Goal: Task Accomplishment & Management: Complete application form

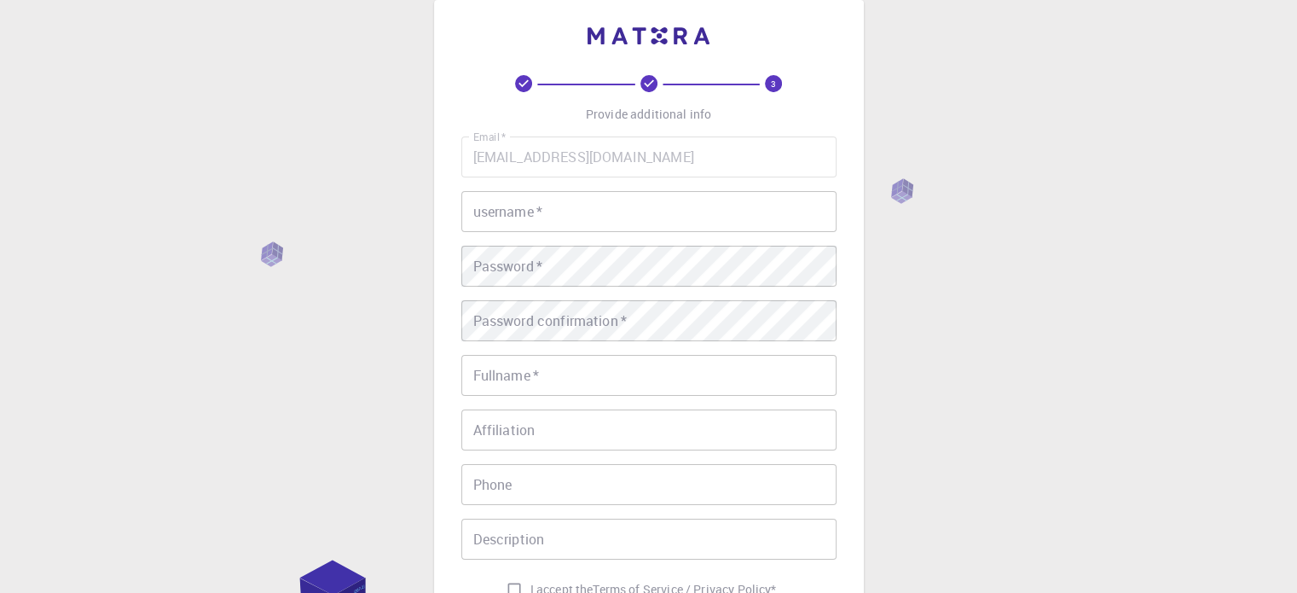
scroll to position [36, 0]
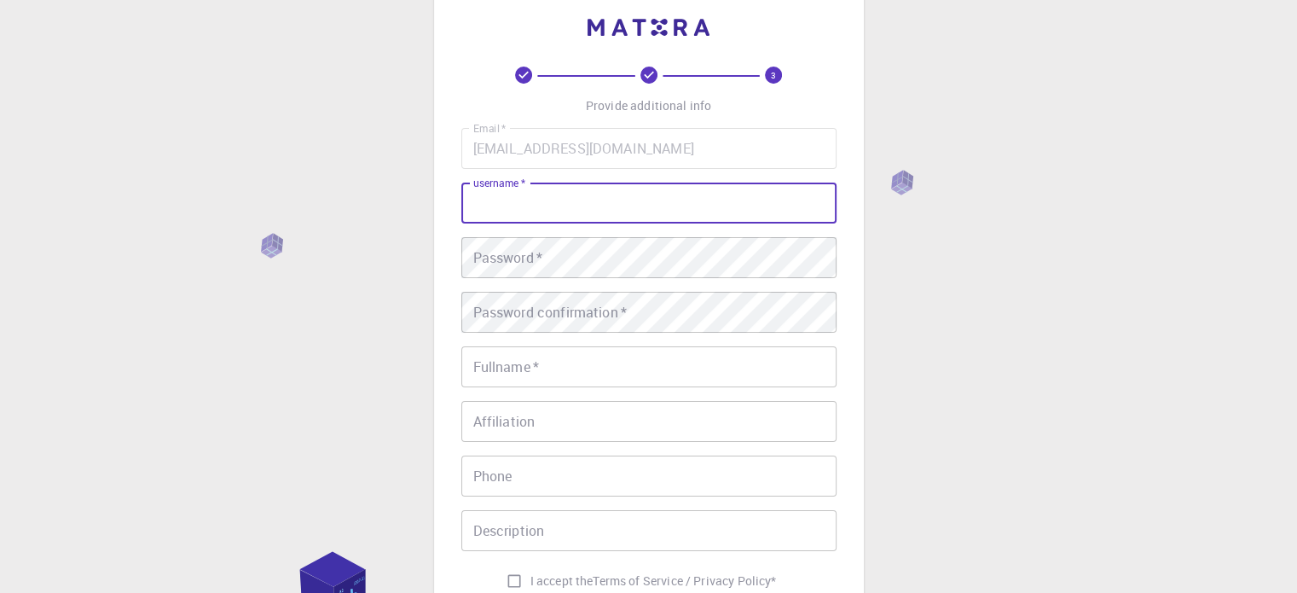
click at [527, 215] on input "username   *" at bounding box center [648, 202] width 375 height 41
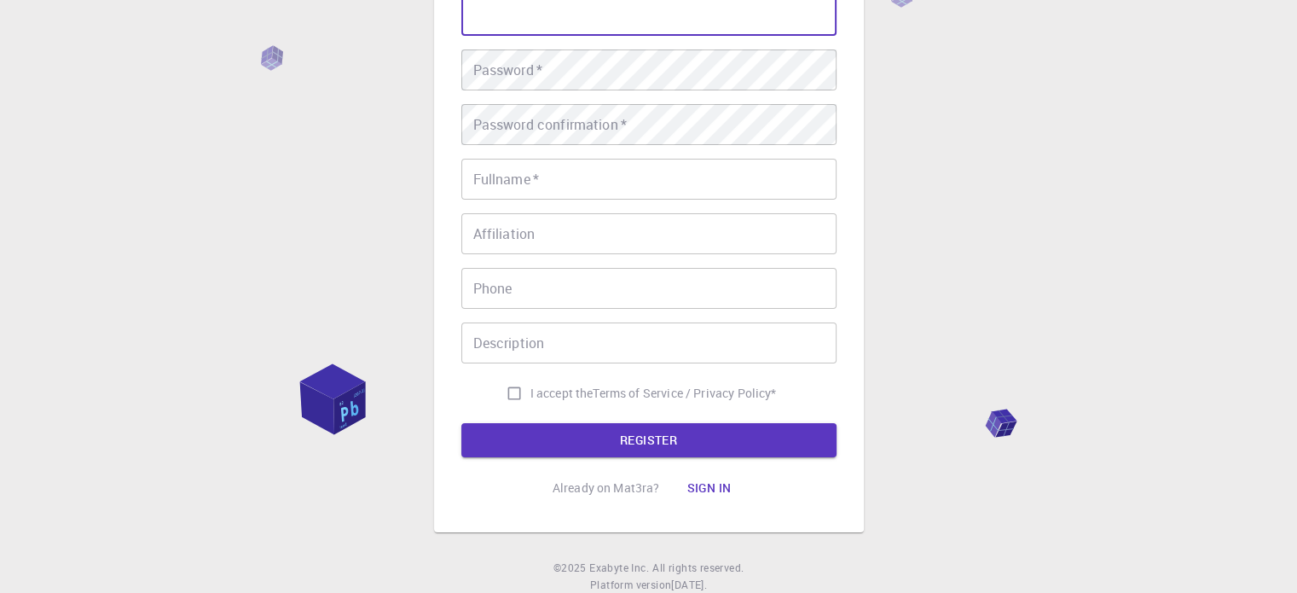
scroll to position [224, 0]
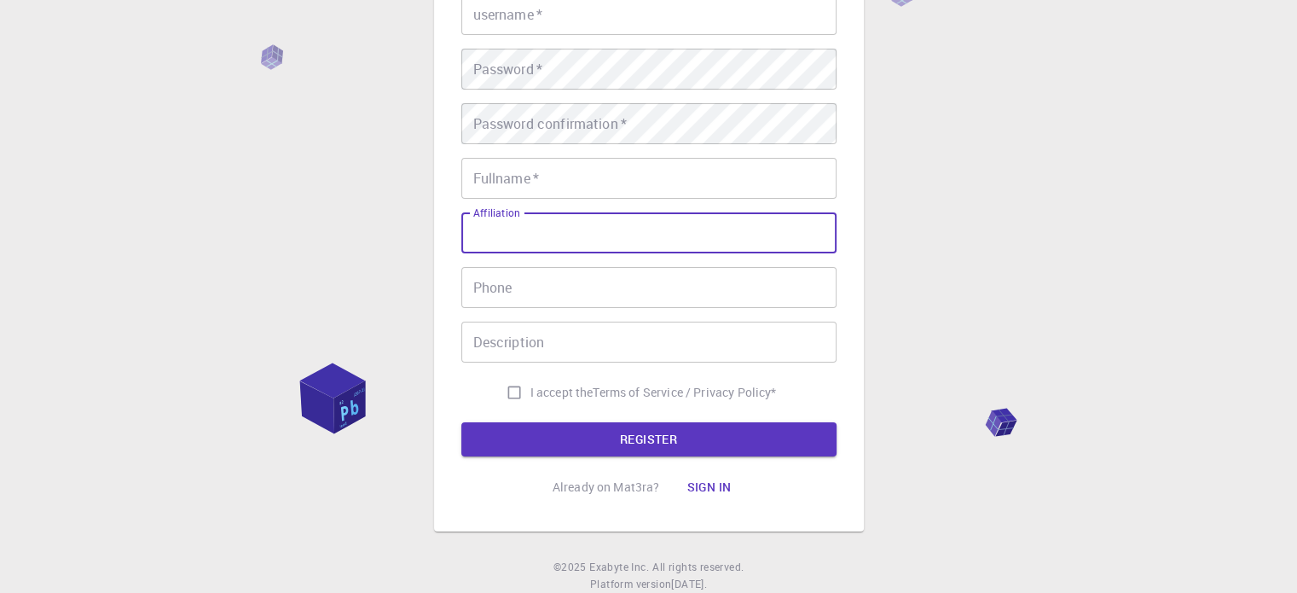
click at [527, 215] on input "Affiliation" at bounding box center [648, 232] width 375 height 41
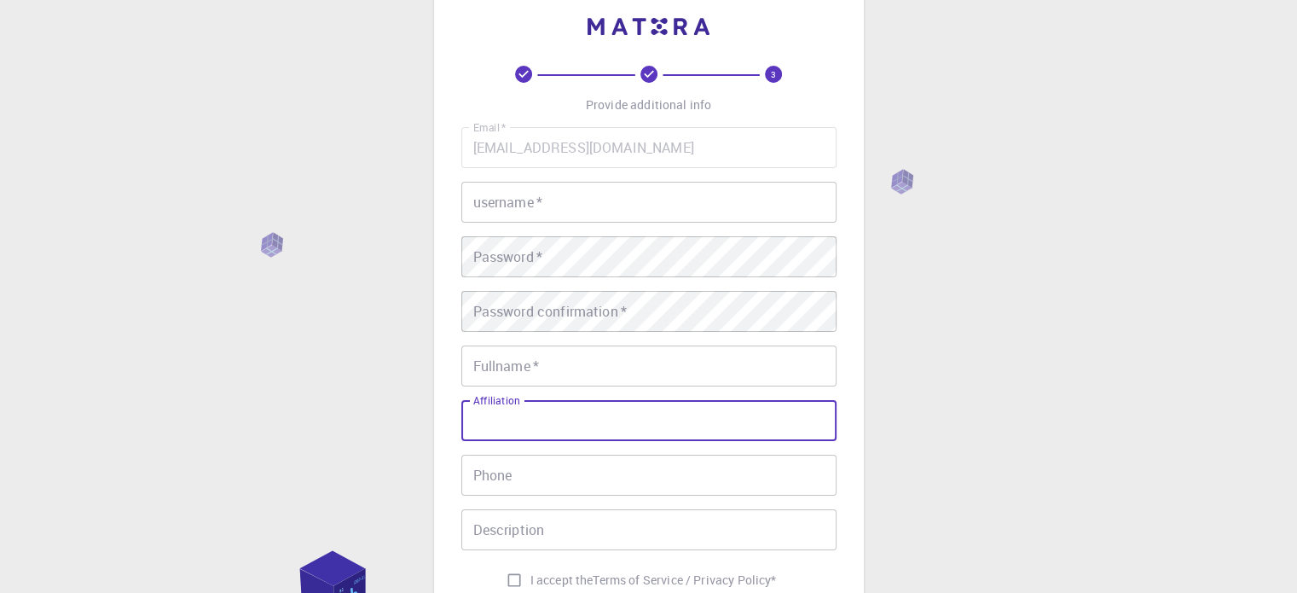
scroll to position [0, 0]
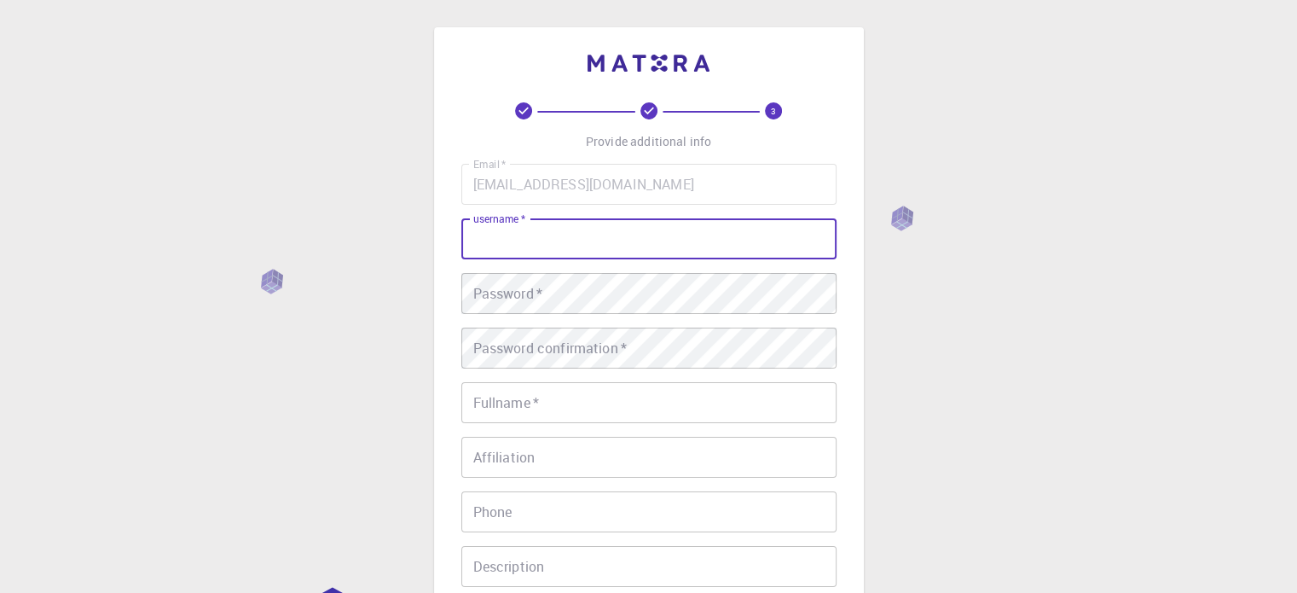
click at [523, 248] on input "username   *" at bounding box center [648, 238] width 375 height 41
type input "shivam_9897_"
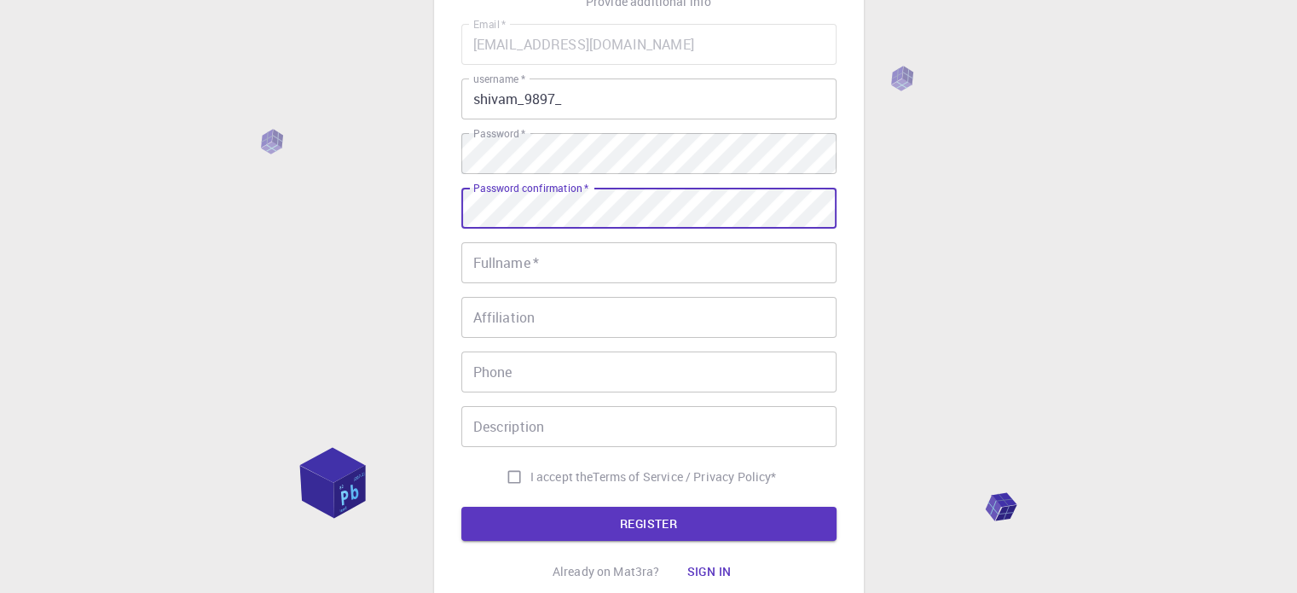
scroll to position [140, 0]
click at [529, 269] on input "Fullname   *" at bounding box center [648, 262] width 375 height 41
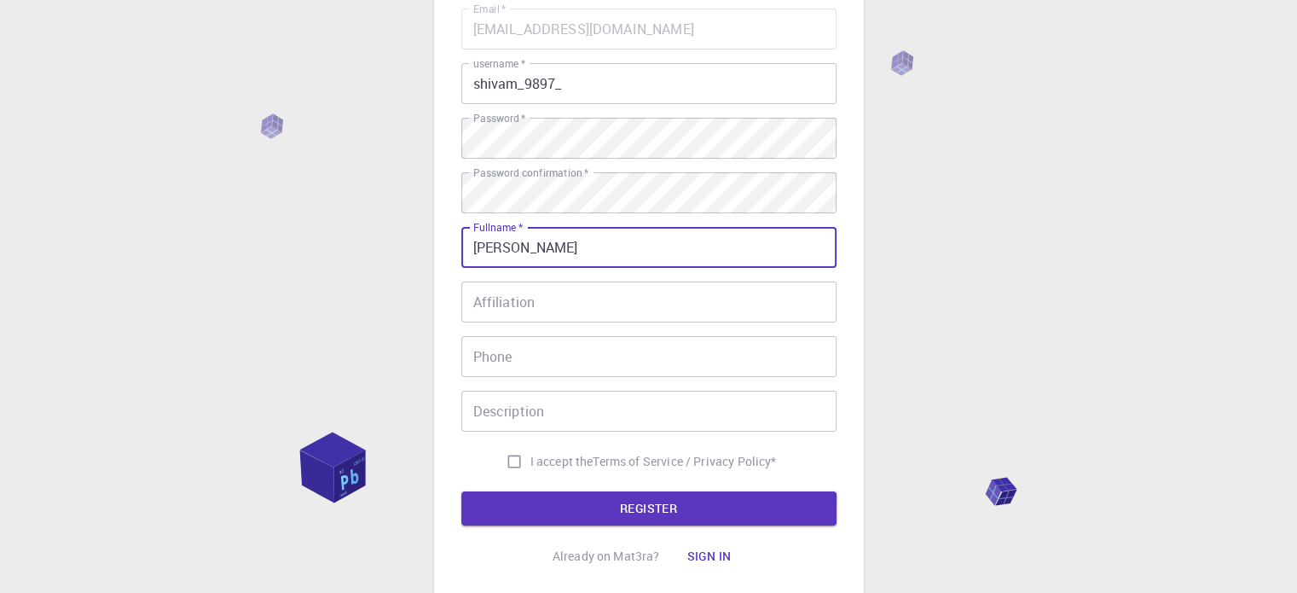
scroll to position [156, 0]
type input "[PERSON_NAME]"
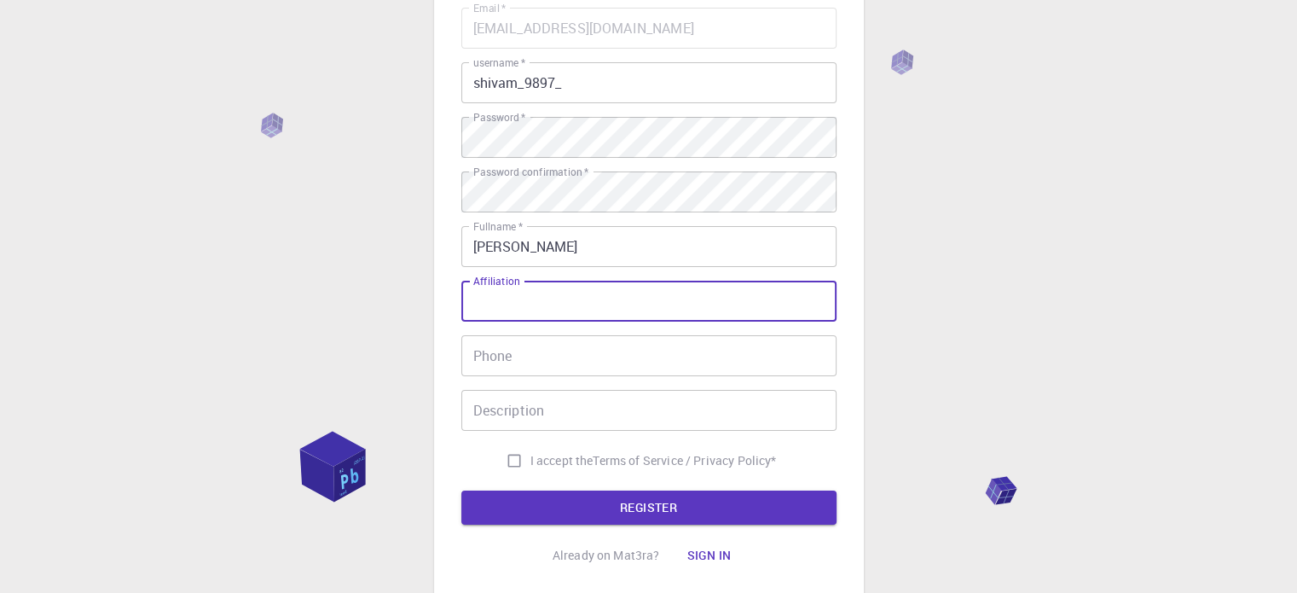
click at [521, 291] on div "Affiliation Affiliation" at bounding box center [648, 301] width 375 height 41
click at [518, 358] on input "Phone" at bounding box center [648, 355] width 375 height 41
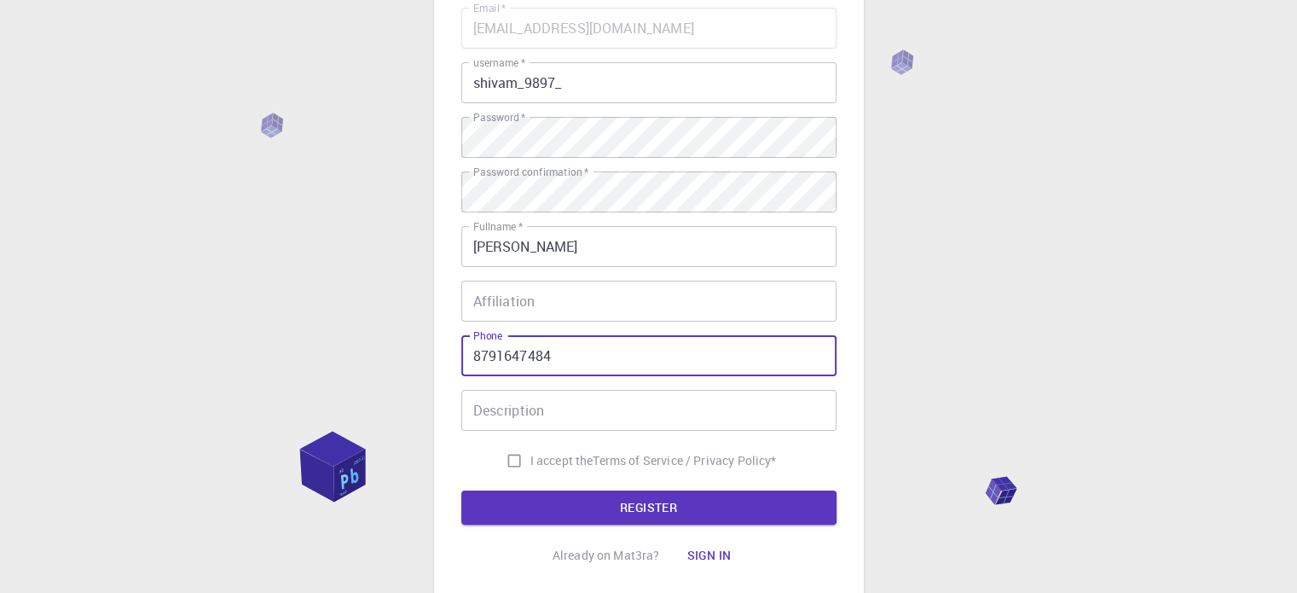
type input "8791647484"
click at [511, 460] on input "I accept the Terms of Service / Privacy Policy *" at bounding box center [514, 460] width 32 height 32
checkbox input "true"
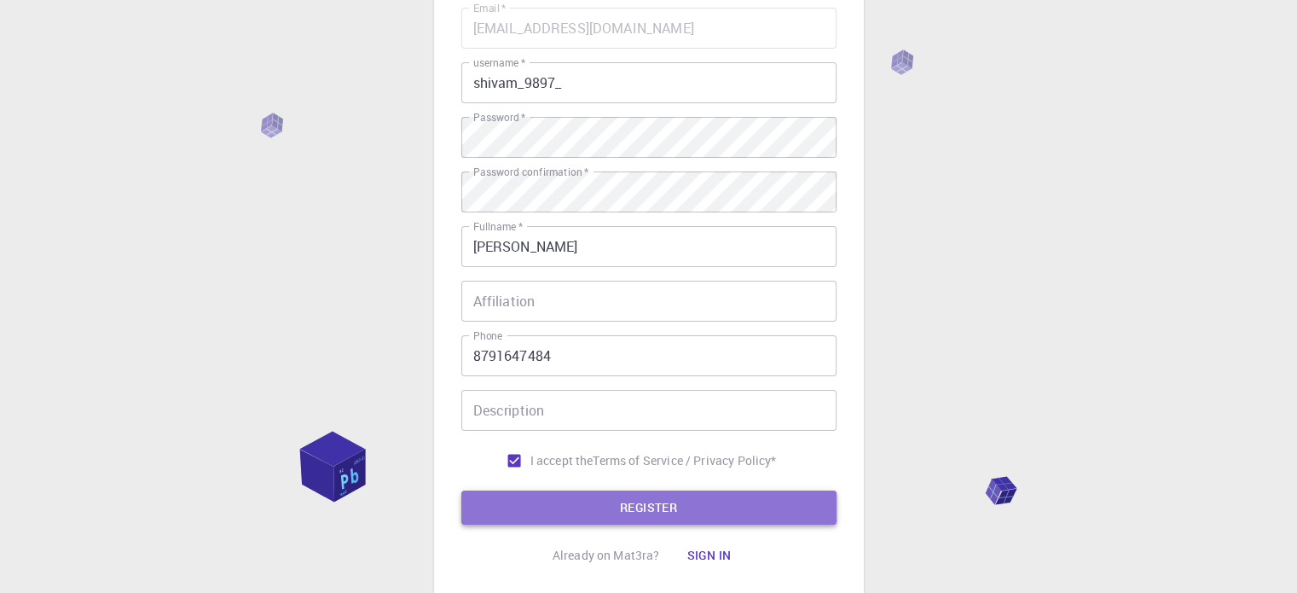
click at [537, 510] on button "REGISTER" at bounding box center [648, 507] width 375 height 34
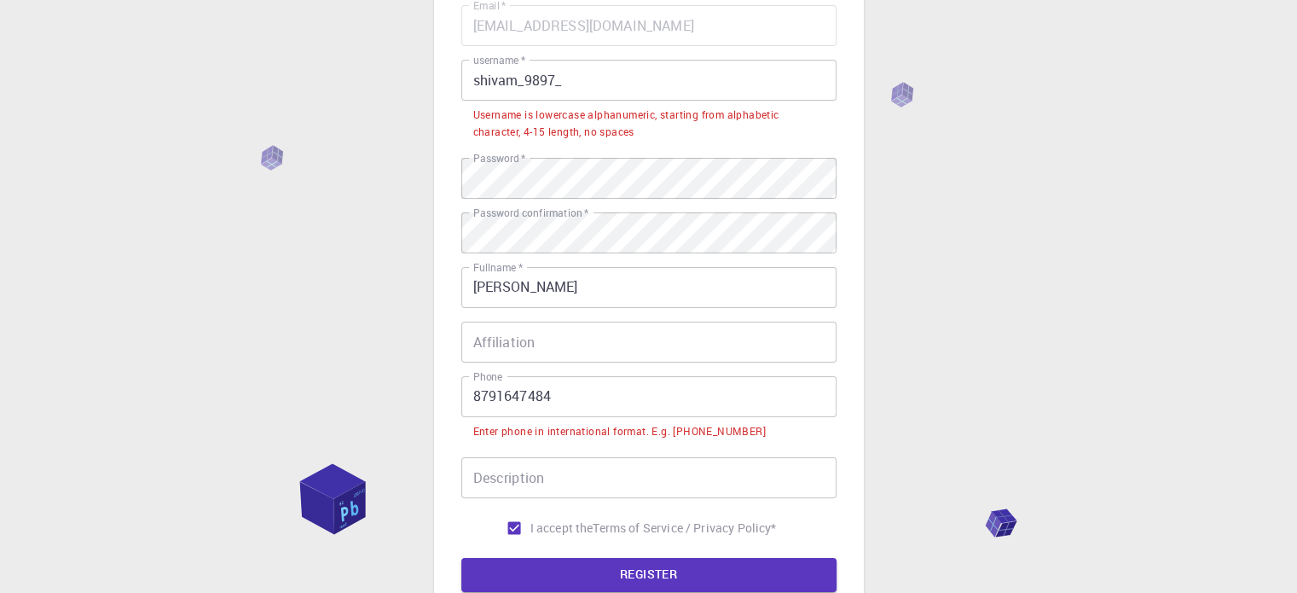
scroll to position [159, 0]
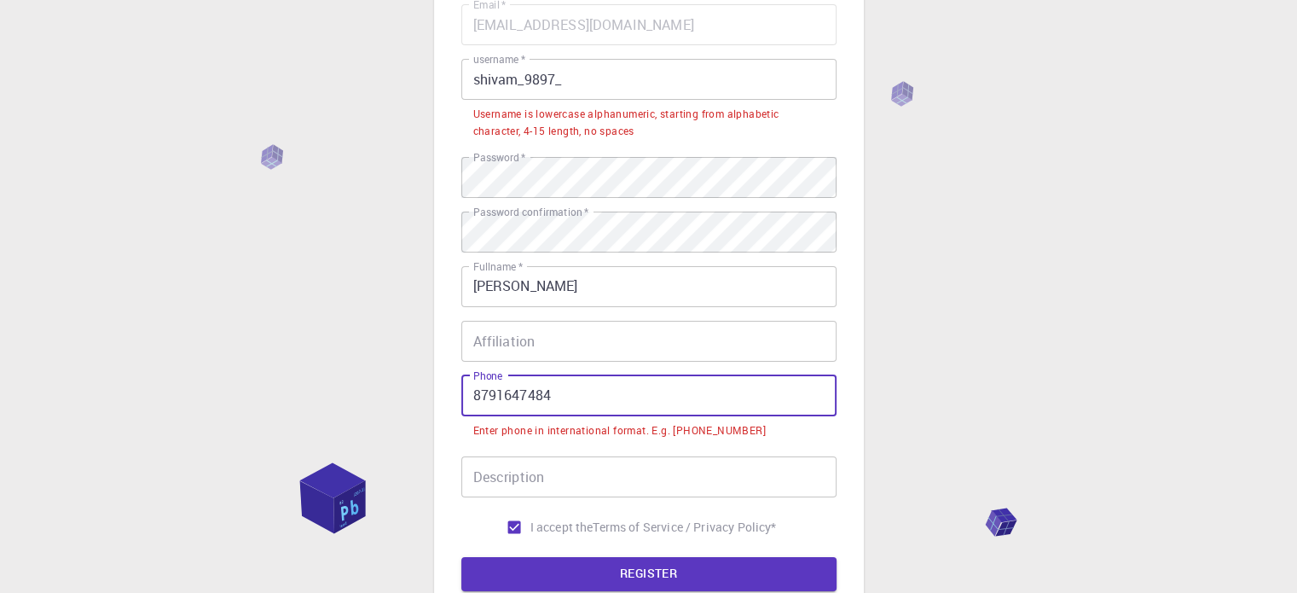
click at [471, 394] on input "8791647484" at bounding box center [648, 395] width 375 height 41
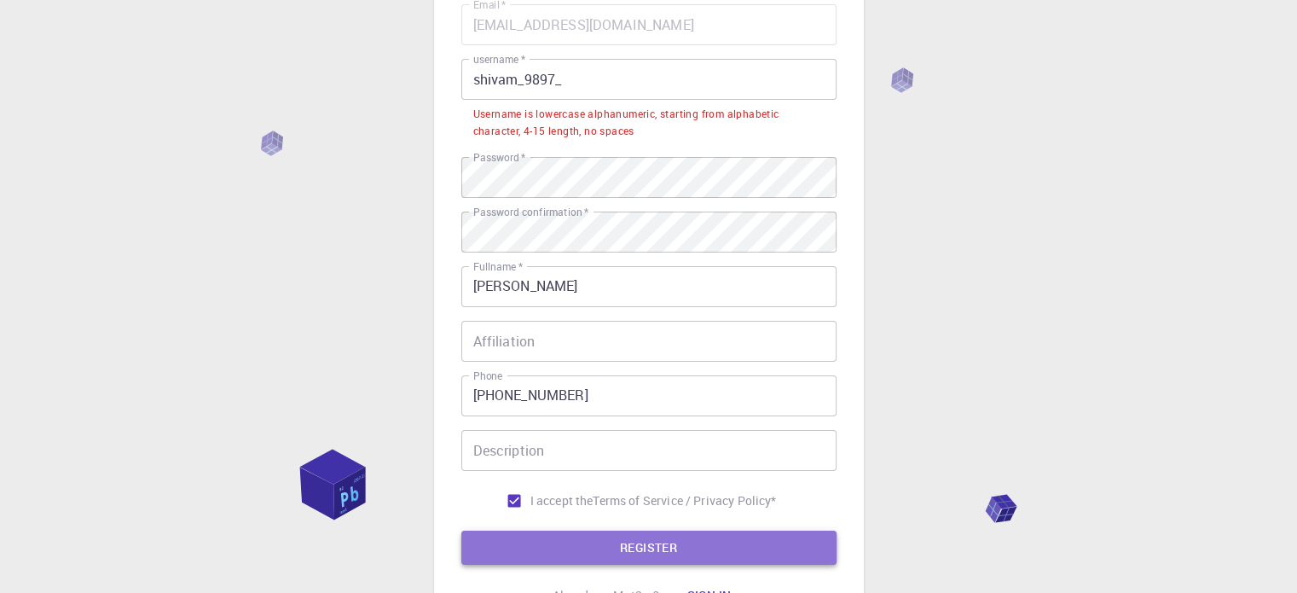
click at [604, 535] on button "REGISTER" at bounding box center [648, 547] width 375 height 34
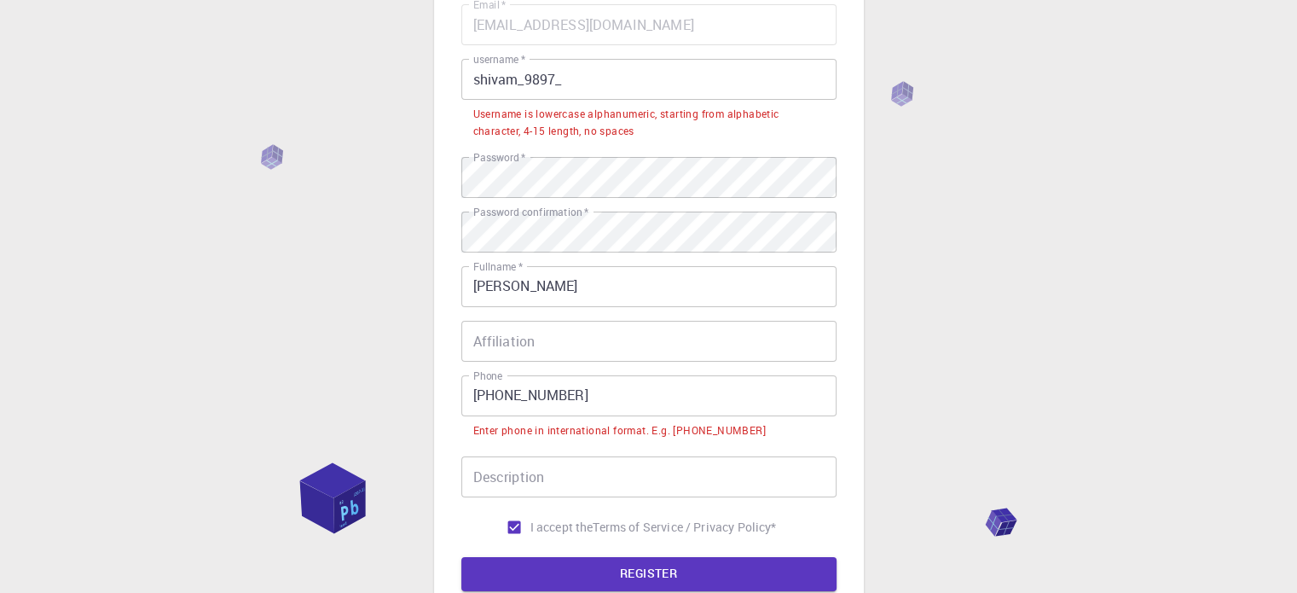
click at [500, 391] on input "[PHONE_NUMBER]" at bounding box center [648, 395] width 375 height 41
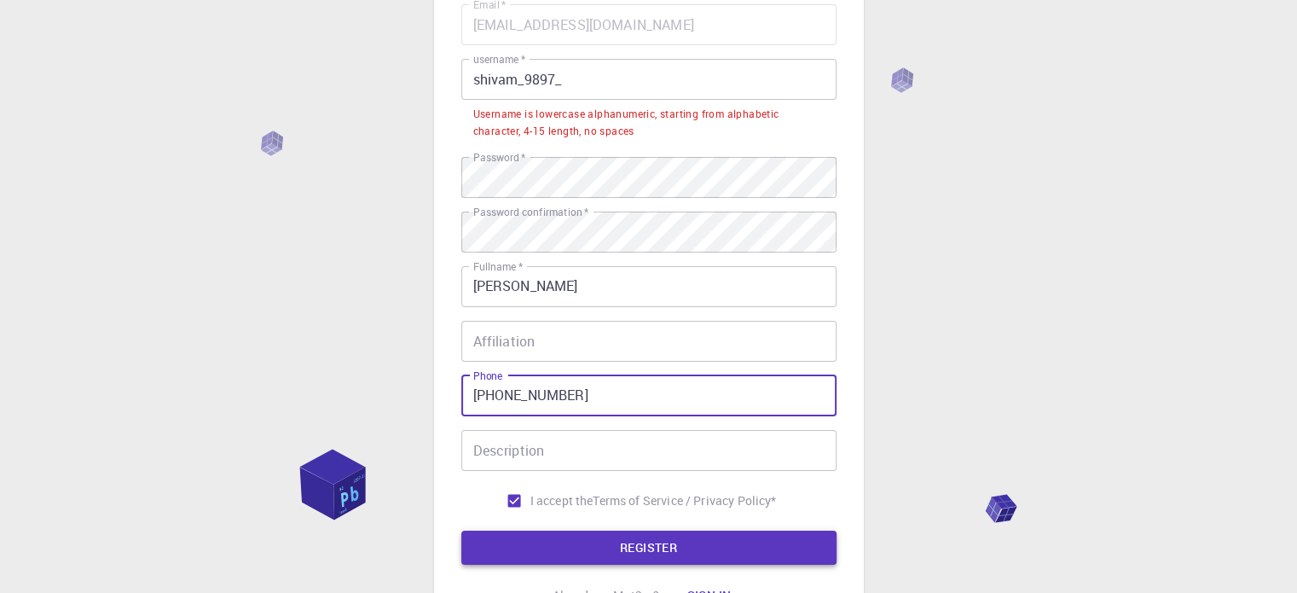
type input "[PHONE_NUMBER]"
click at [593, 550] on button "REGISTER" at bounding box center [648, 547] width 375 height 34
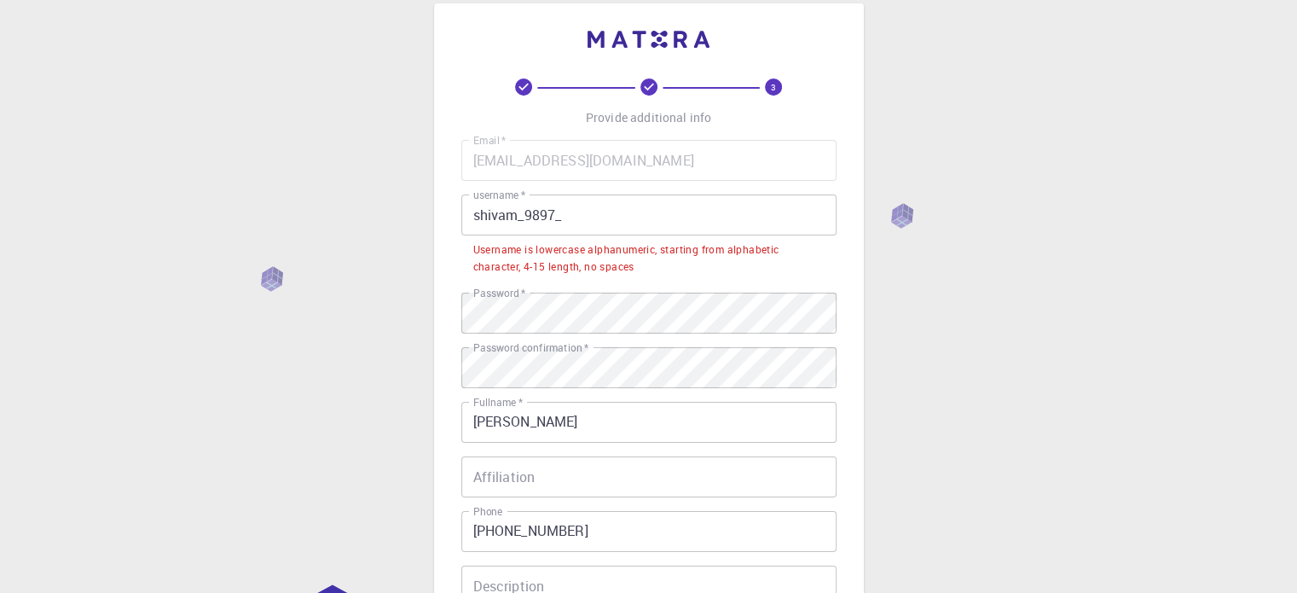
scroll to position [23, 0]
click at [559, 217] on input "shivam_9897_" at bounding box center [648, 215] width 375 height 41
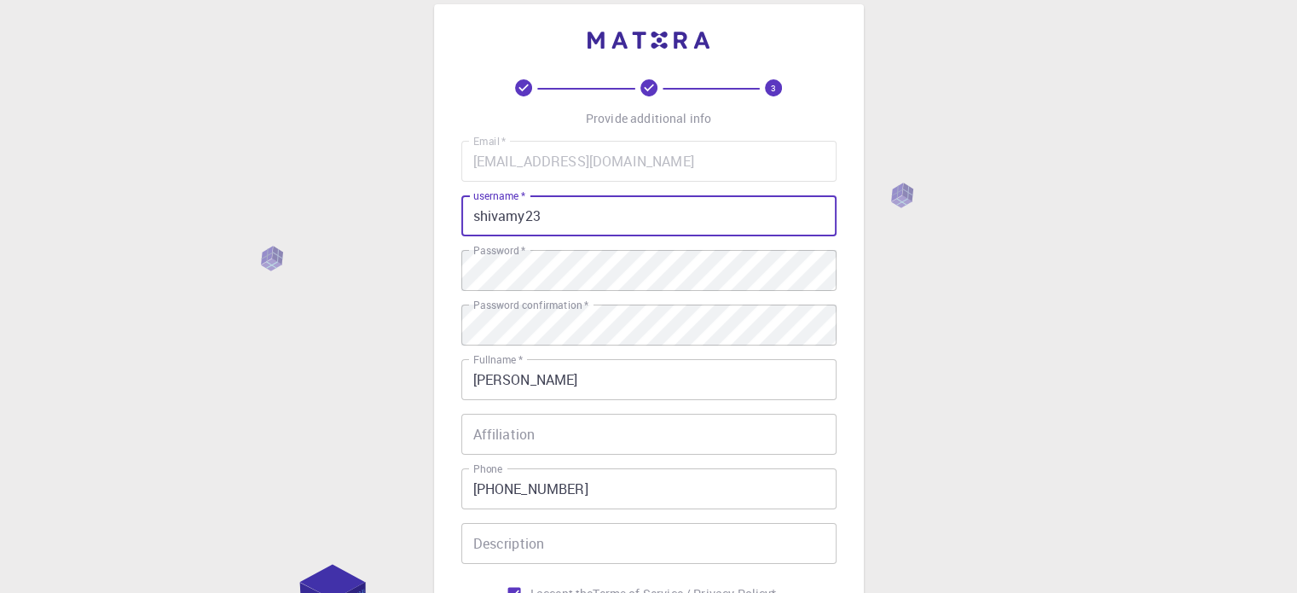
scroll to position [275, 0]
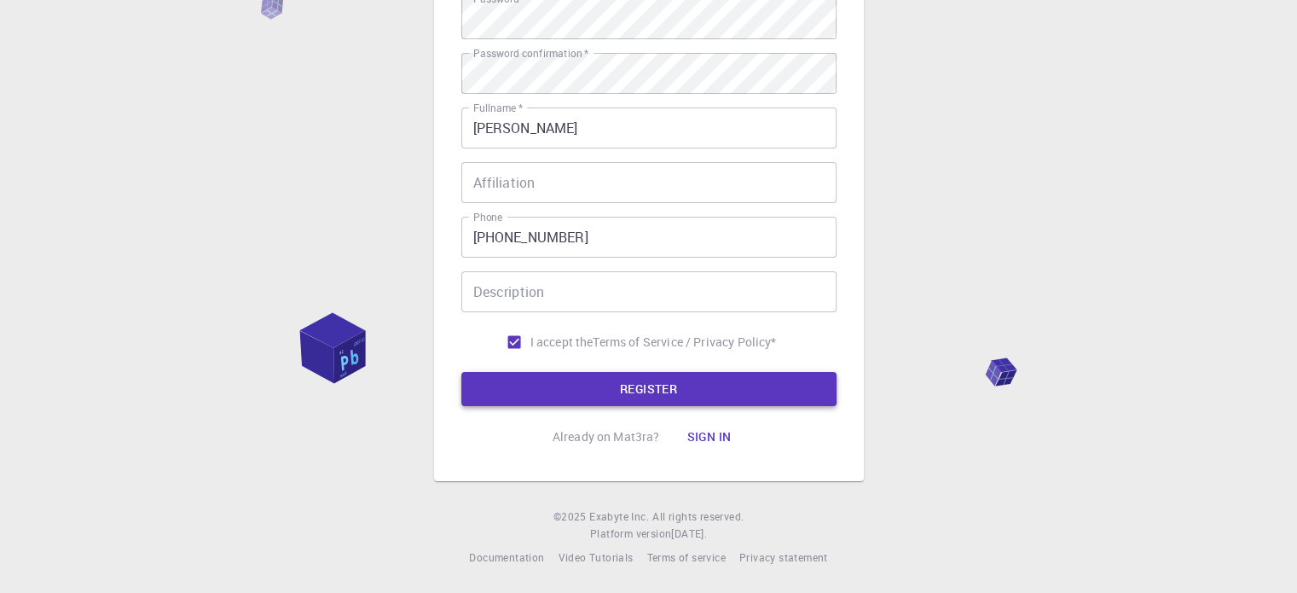
type input "shivamy23"
click at [599, 377] on button "REGISTER" at bounding box center [648, 389] width 375 height 34
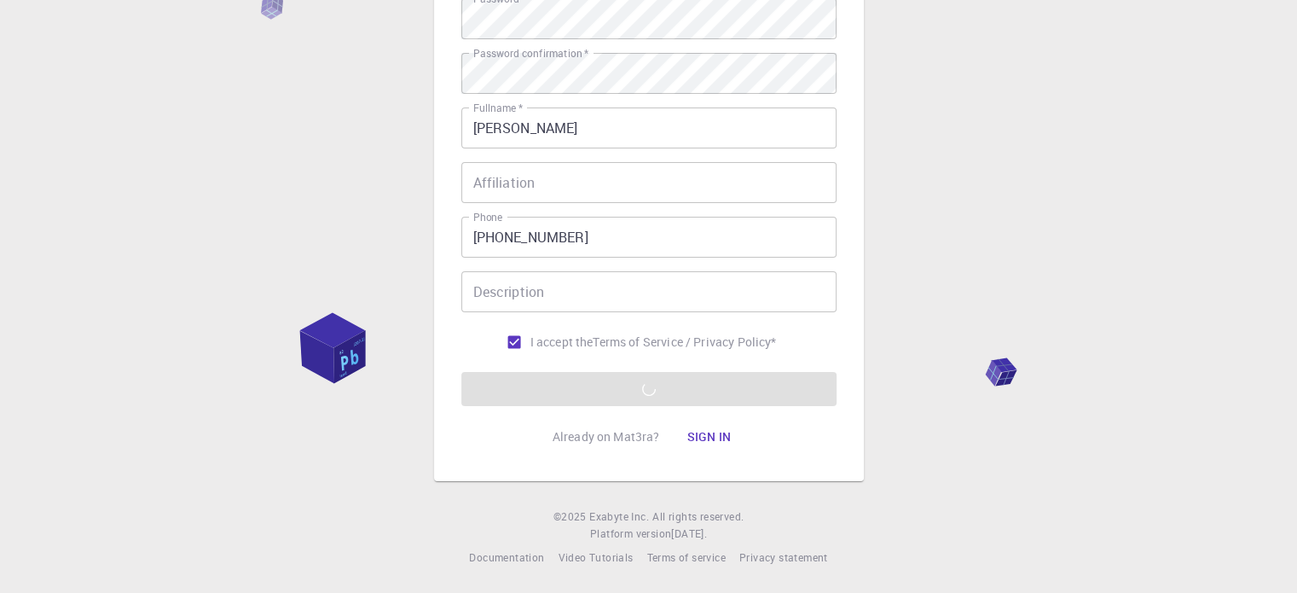
scroll to position [0, 0]
